Goal: Find specific page/section: Find specific page/section

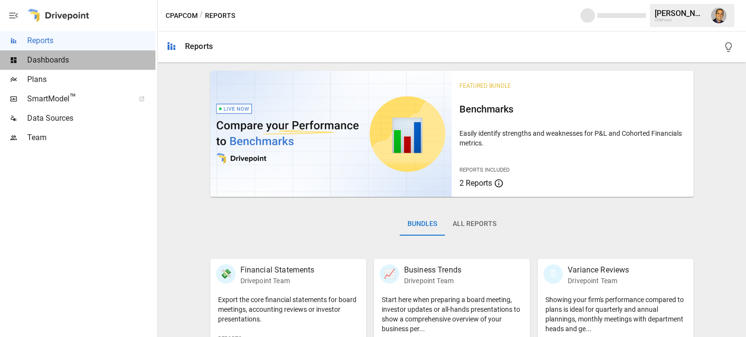
click at [52, 54] on span "Dashboards" at bounding box center [91, 60] width 128 height 12
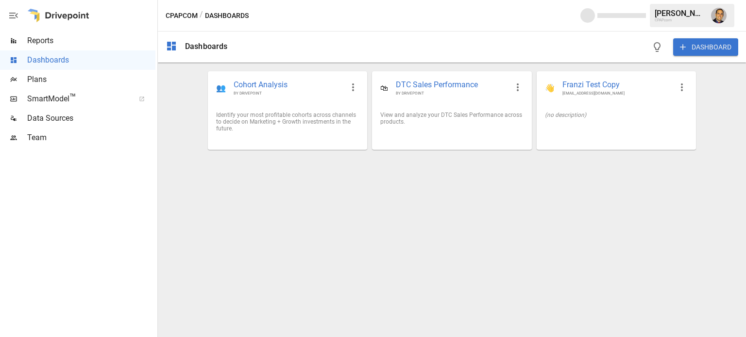
click at [56, 82] on span "Plans" at bounding box center [91, 80] width 128 height 12
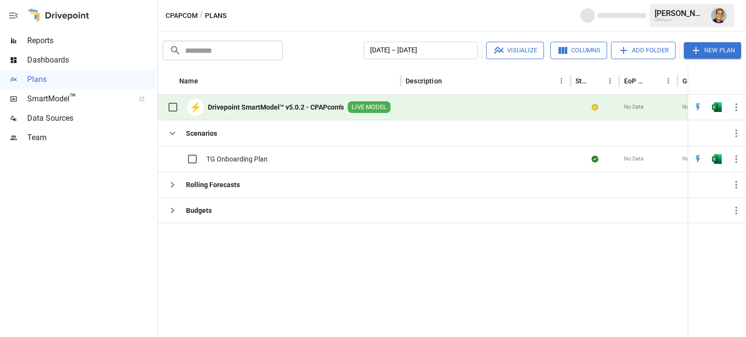
click at [224, 102] on b "Drivepoint SmartModel™ v5.0.2 - CPAPcom's" at bounding box center [276, 107] width 136 height 10
